Goal: Information Seeking & Learning: Learn about a topic

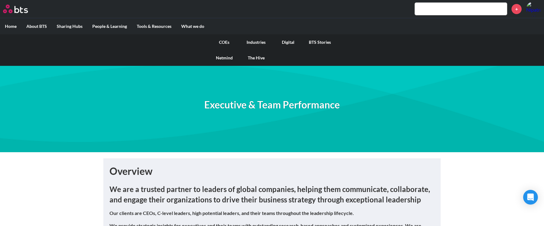
scroll to position [163, 0]
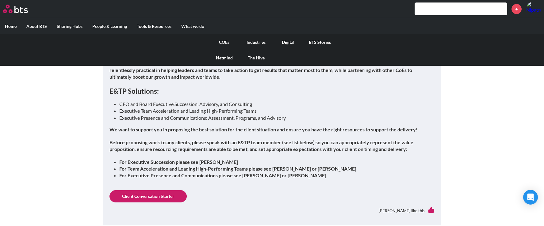
click at [226, 44] on link "COEs" at bounding box center [224, 42] width 32 height 16
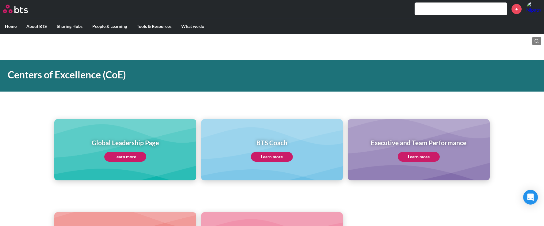
click at [285, 157] on link "Learn more" at bounding box center [272, 157] width 42 height 10
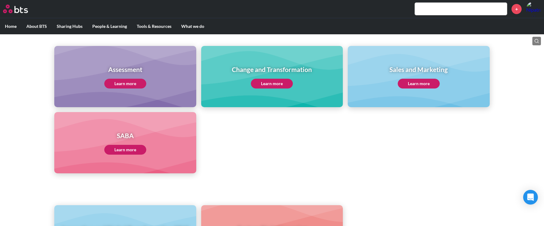
scroll to position [262, 0]
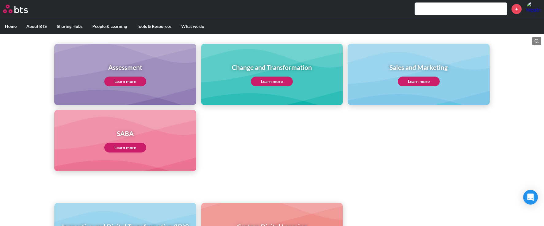
click at [134, 148] on link "Learn more" at bounding box center [125, 148] width 42 height 10
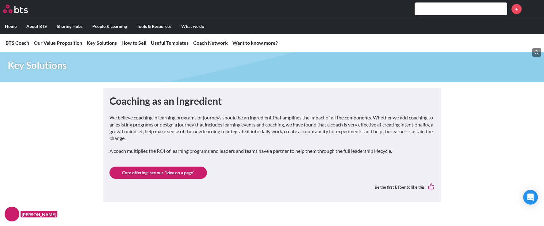
scroll to position [654, 0]
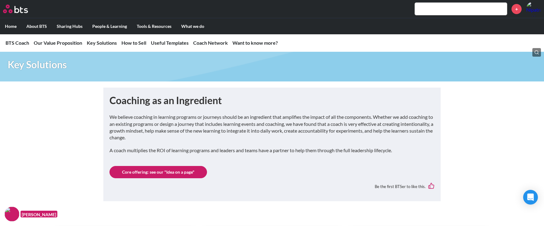
click at [146, 171] on link "Core offering: see our "Idea on a page"" at bounding box center [157, 172] width 97 height 12
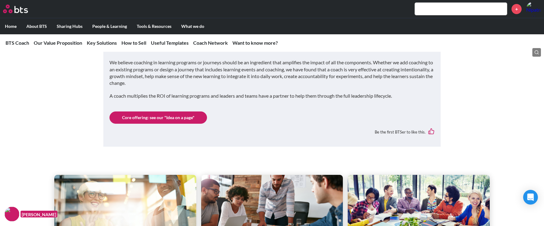
scroll to position [713, 0]
